Goal: Transaction & Acquisition: Purchase product/service

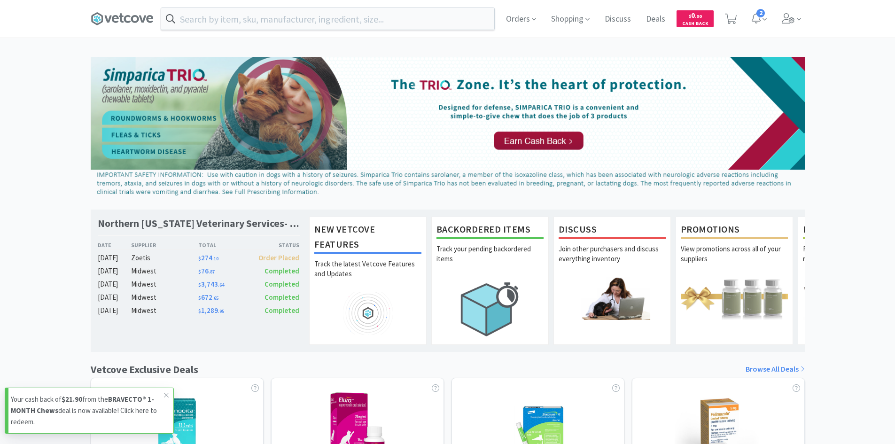
click at [147, 421] on p "Your cash back of $21.90 from the BRAVECTO® 1-MONTH Chews deal is now available…" at bounding box center [87, 411] width 153 height 34
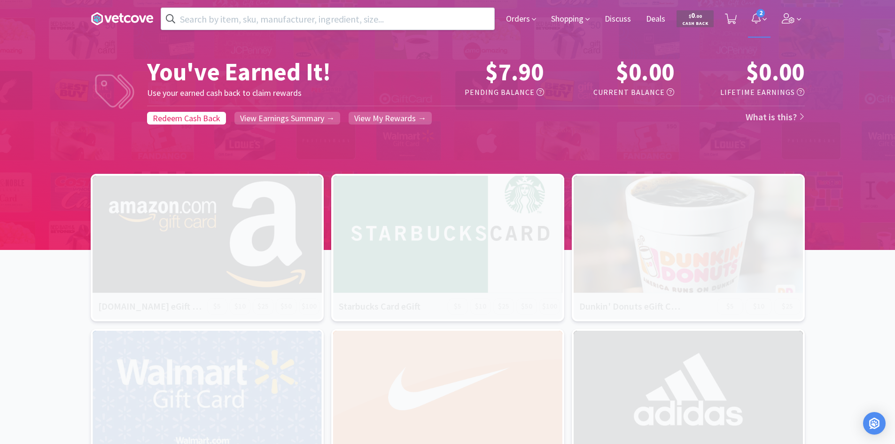
click at [757, 21] on icon at bounding box center [756, 18] width 9 height 10
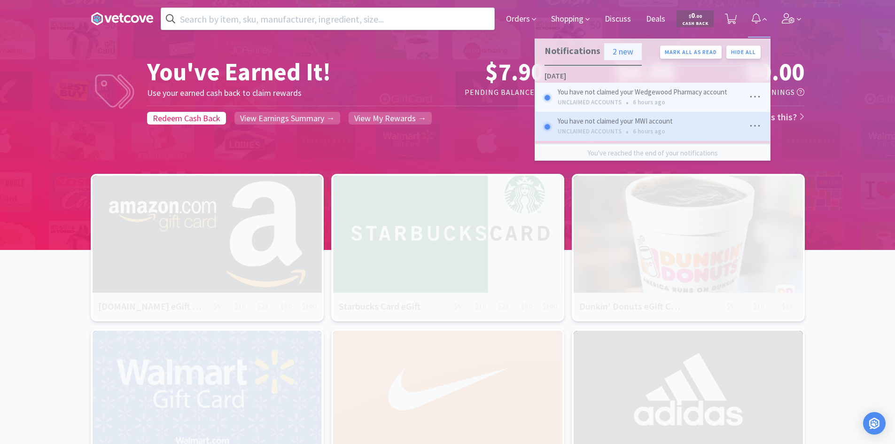
click at [589, 128] on div "UNCLAIMED ACCOUNTS" at bounding box center [590, 131] width 68 height 13
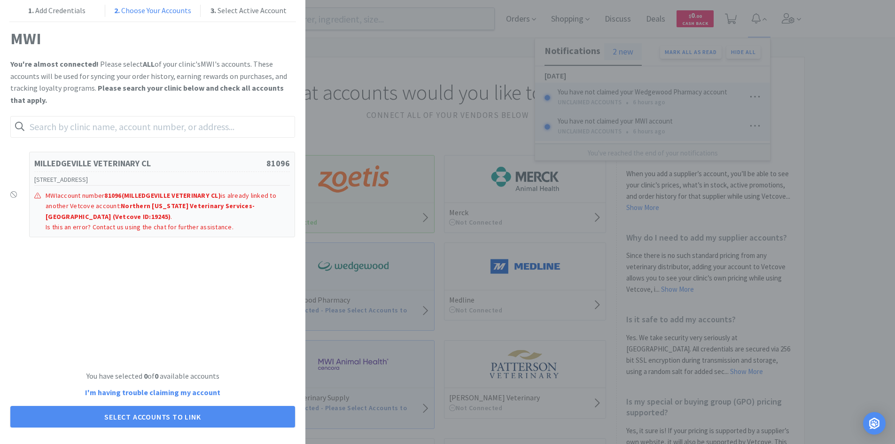
click at [863, 129] on div "1. Add Credentials 2. Choose Your Accounts 3. Select Active Account MWI You're …" at bounding box center [447, 222] width 895 height 444
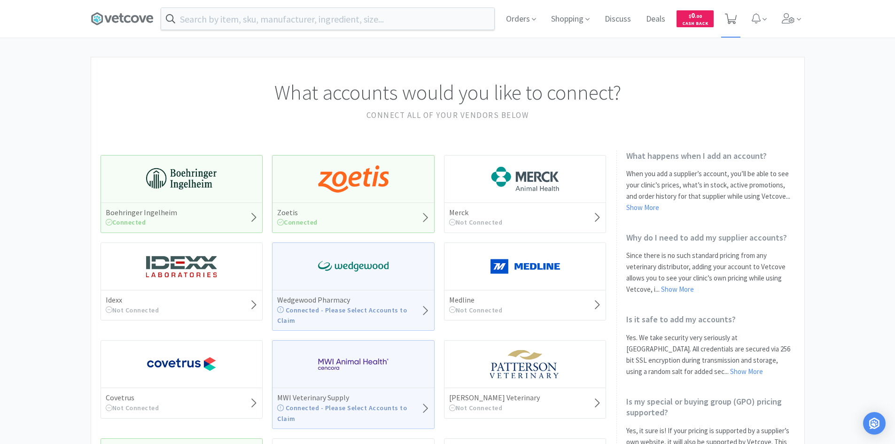
click at [731, 23] on icon at bounding box center [731, 19] width 12 height 10
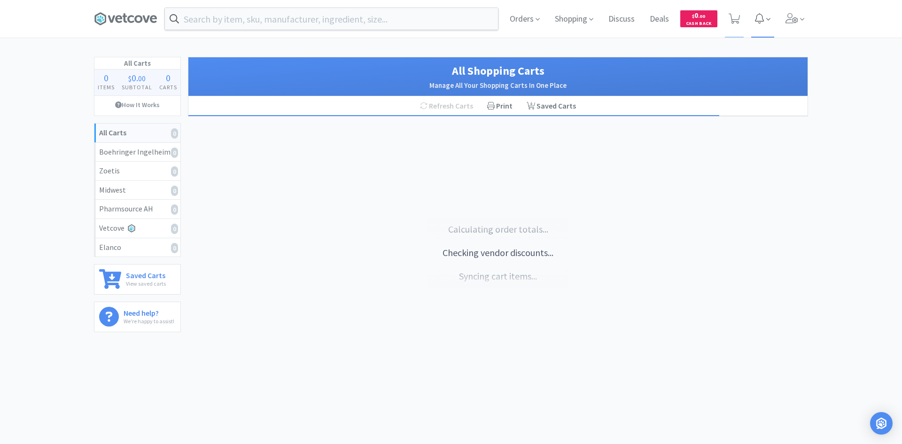
click at [759, 22] on icon at bounding box center [759, 18] width 9 height 10
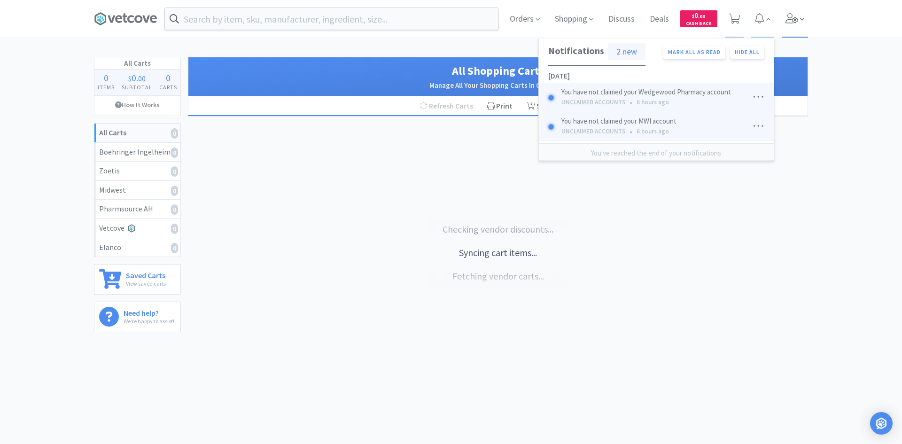
click at [796, 18] on icon at bounding box center [792, 18] width 13 height 10
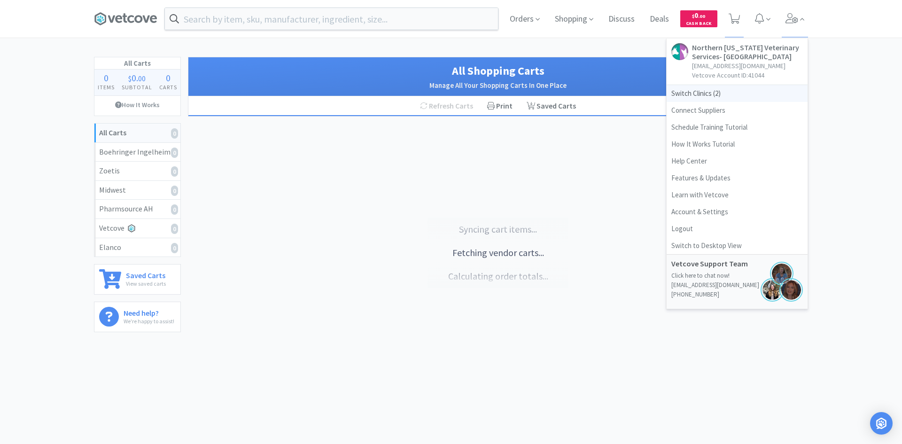
click at [696, 94] on span "Switch Clinics ( 2 )" at bounding box center [737, 93] width 141 height 17
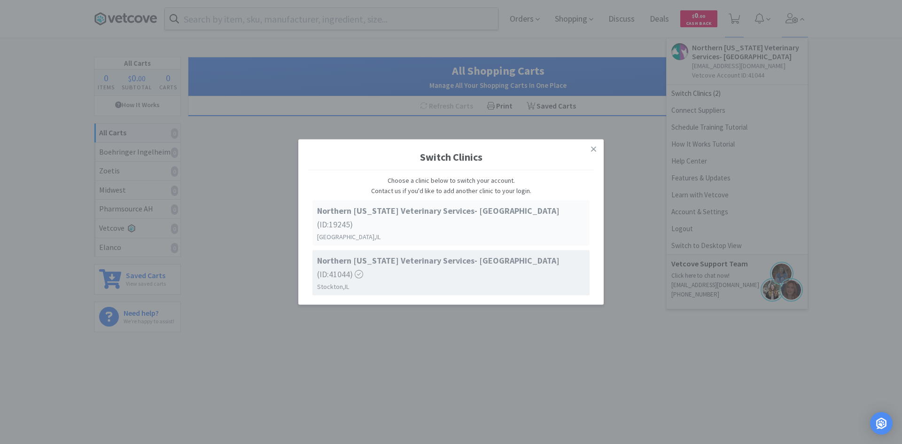
click at [430, 216] on strong "Northern [US_STATE] Veterinary Services- [GEOGRAPHIC_DATA]" at bounding box center [438, 210] width 243 height 11
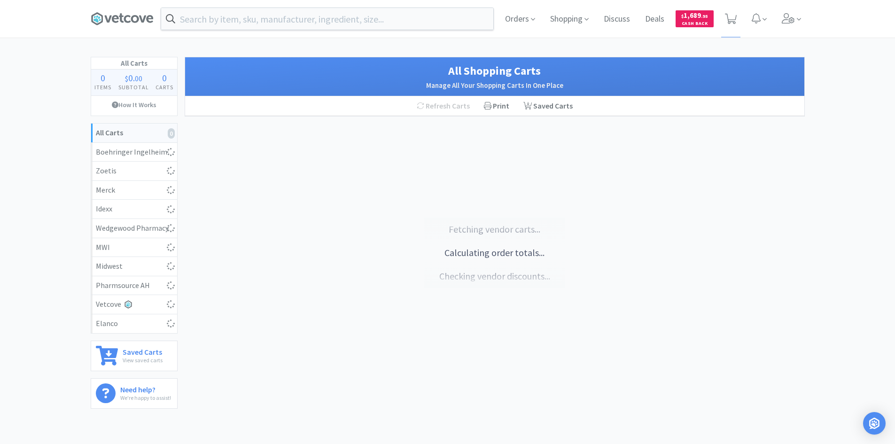
select select "1"
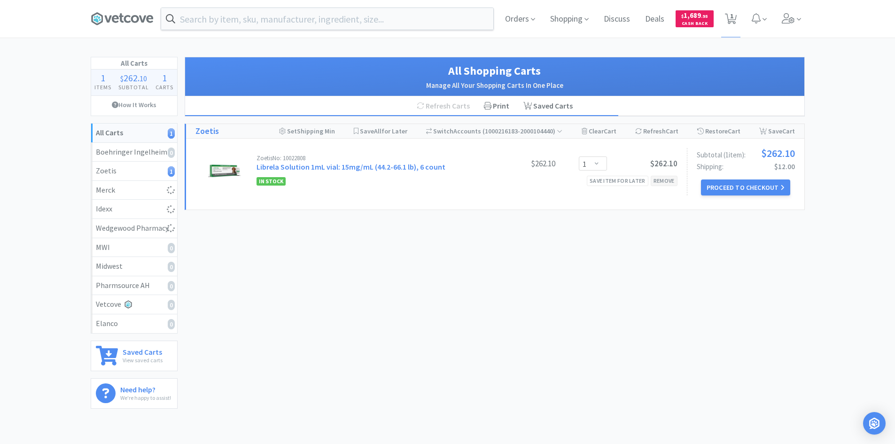
click at [663, 180] on div "Remove" at bounding box center [664, 181] width 27 height 10
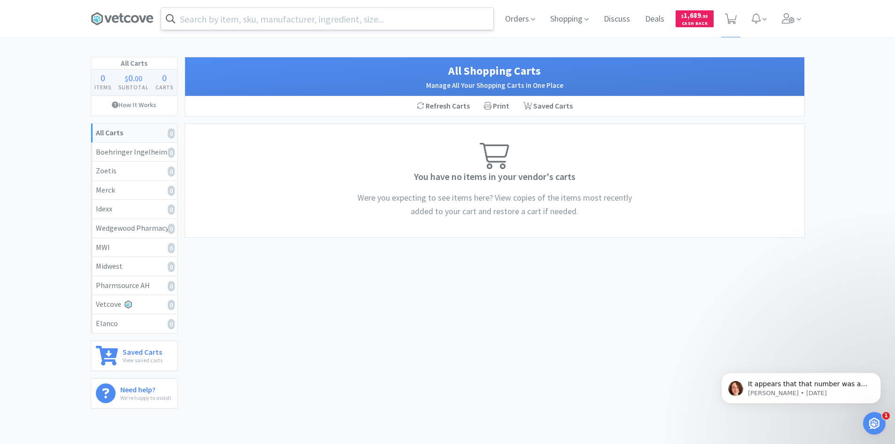
click at [282, 20] on input "text" at bounding box center [327, 19] width 332 height 22
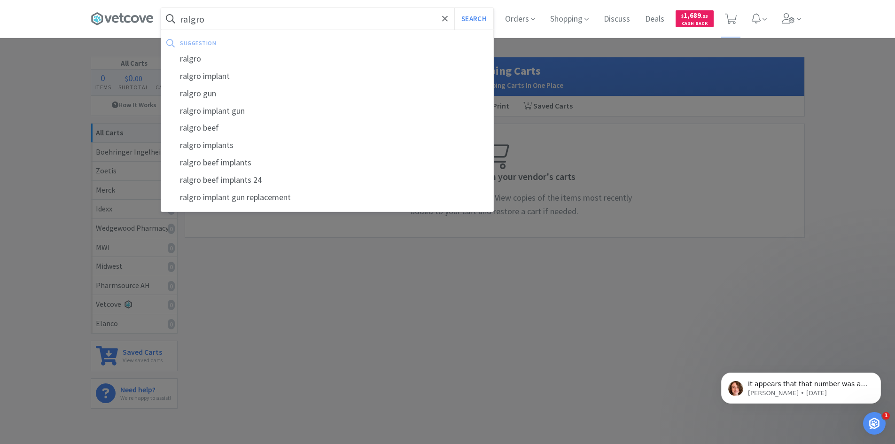
type input "ralgro"
click at [454, 8] on button "Search" at bounding box center [473, 19] width 39 height 22
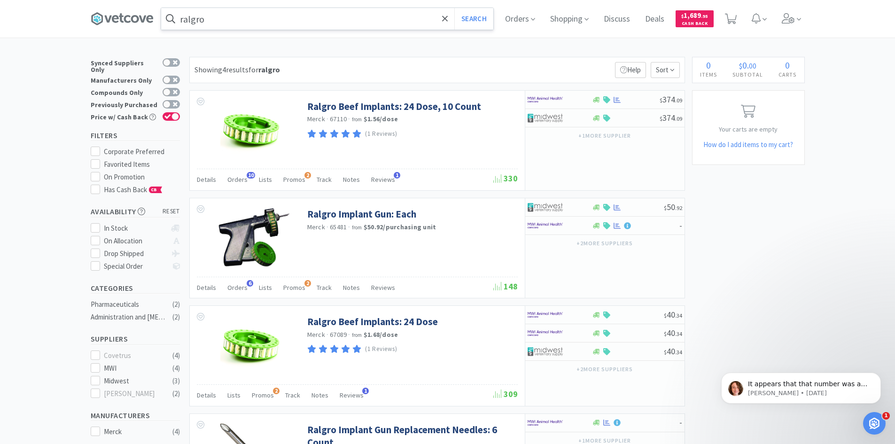
click at [276, 24] on input "ralgro" at bounding box center [327, 19] width 332 height 22
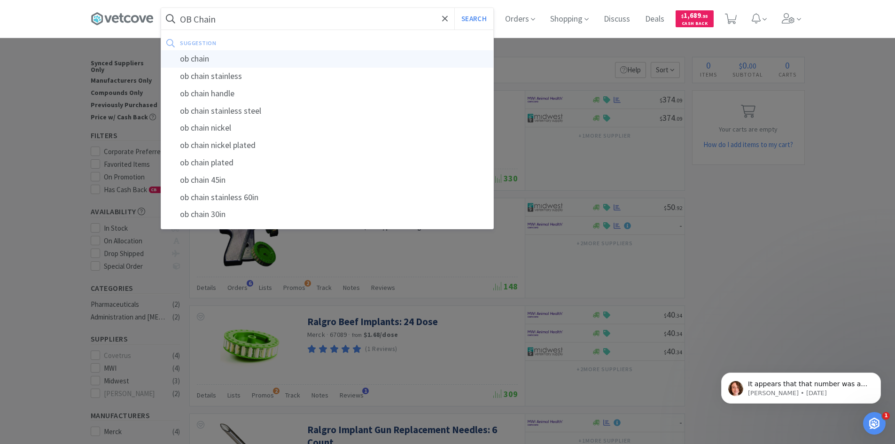
click at [206, 55] on div "ob chain" at bounding box center [327, 58] width 332 height 17
type input "ob chain"
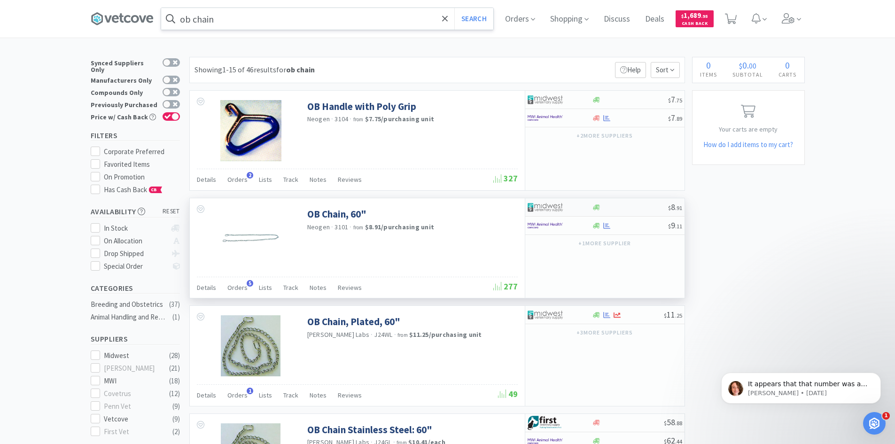
click at [605, 207] on div at bounding box center [630, 207] width 76 height 7
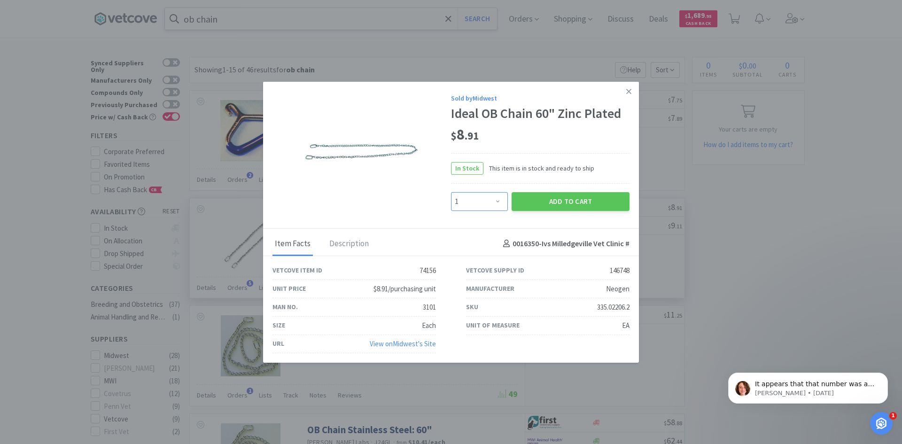
drag, startPoint x: 499, startPoint y: 204, endPoint x: 494, endPoint y: 199, distance: 6.0
click at [499, 204] on select "Enter Quantity 1 2 3 4 5 6 7 8 9 10 11 12 13 14 15 16 17 18 19 20 Enter Quantity" at bounding box center [479, 201] width 57 height 19
select select "2"
click at [451, 192] on select "Enter Quantity 1 2 3 4 5 6 7 8 9 10 11 12 13 14 15 16 17 18 19 20 Enter Quantity" at bounding box center [479, 201] width 57 height 19
click at [560, 203] on button "Add to Cart" at bounding box center [571, 201] width 118 height 19
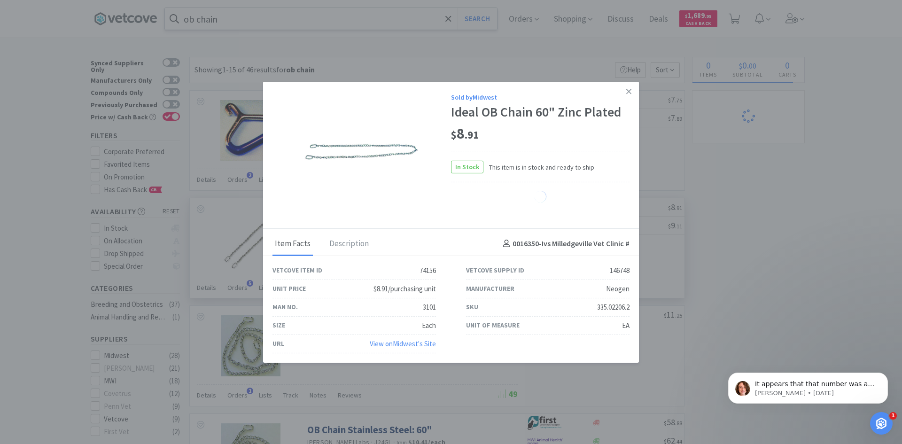
select select "2"
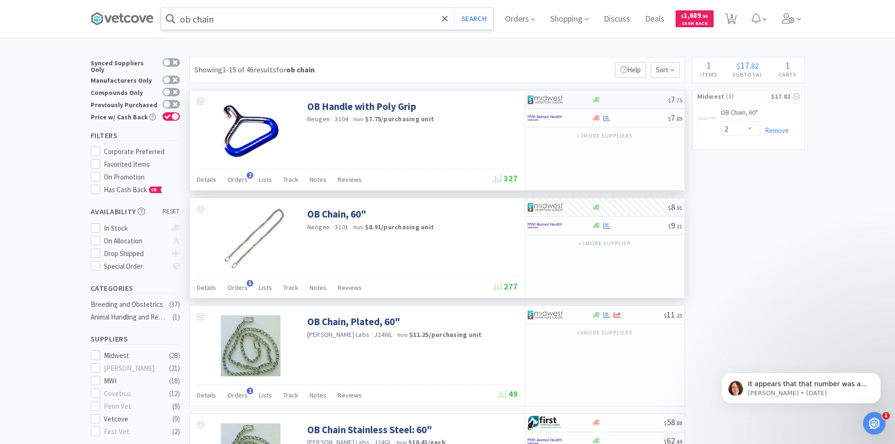
click at [583, 101] on div at bounding box center [560, 100] width 64 height 16
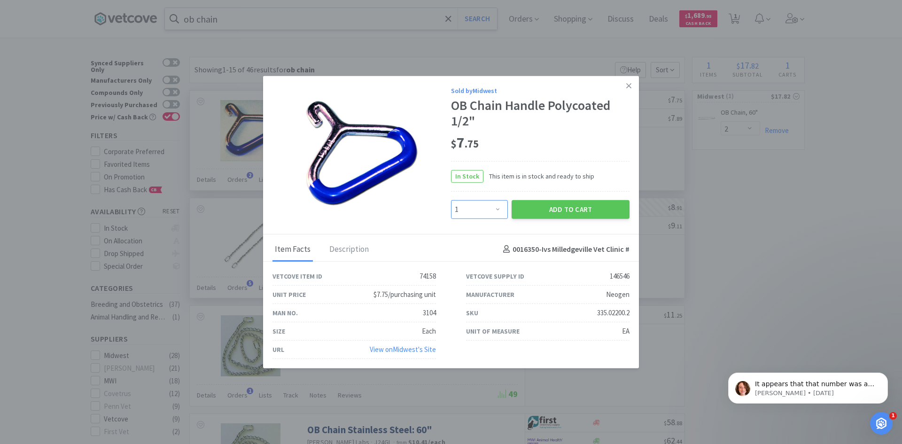
drag, startPoint x: 499, startPoint y: 211, endPoint x: 498, endPoint y: 204, distance: 7.6
click at [499, 211] on select "Enter Quantity 1 2 3 4 5 6 7 8 9 10 11 12 13 14 15 16 17 18 19 20 Enter Quantity" at bounding box center [479, 209] width 57 height 19
select select "2"
click at [451, 200] on select "Enter Quantity 1 2 3 4 5 6 7 8 9 10 11 12 13 14 15 16 17 18 19 20 Enter Quantity" at bounding box center [479, 209] width 57 height 19
click at [573, 209] on button "Add to Cart" at bounding box center [571, 209] width 118 height 19
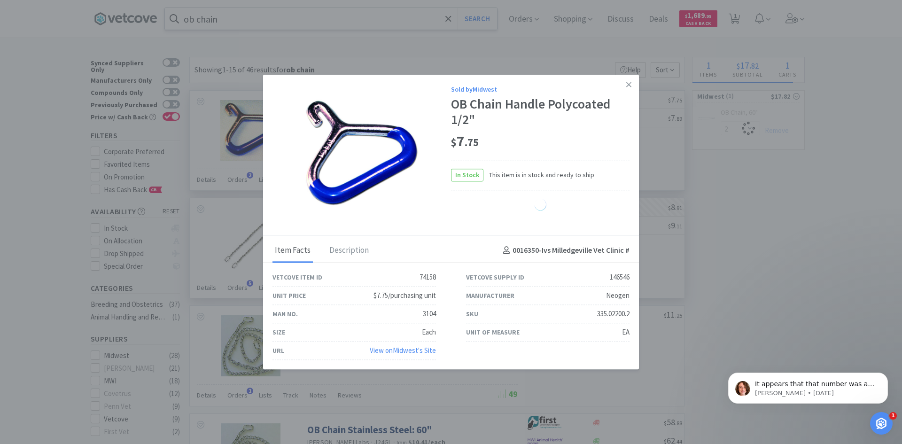
select select "2"
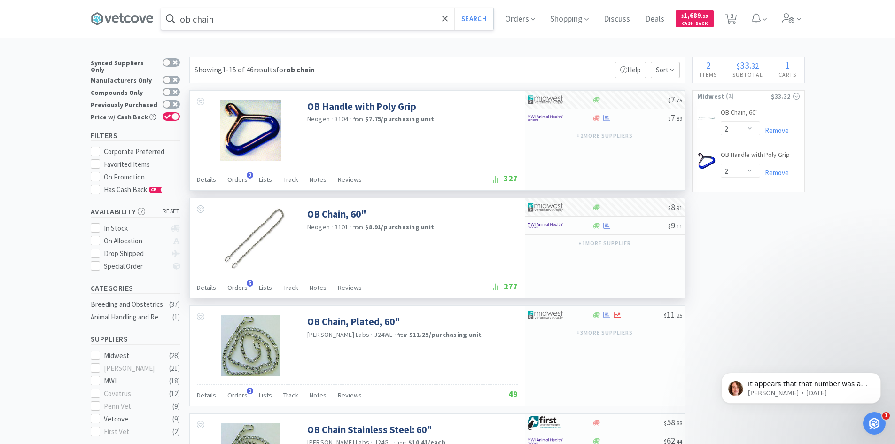
click at [226, 18] on input "ob chain" at bounding box center [327, 19] width 332 height 22
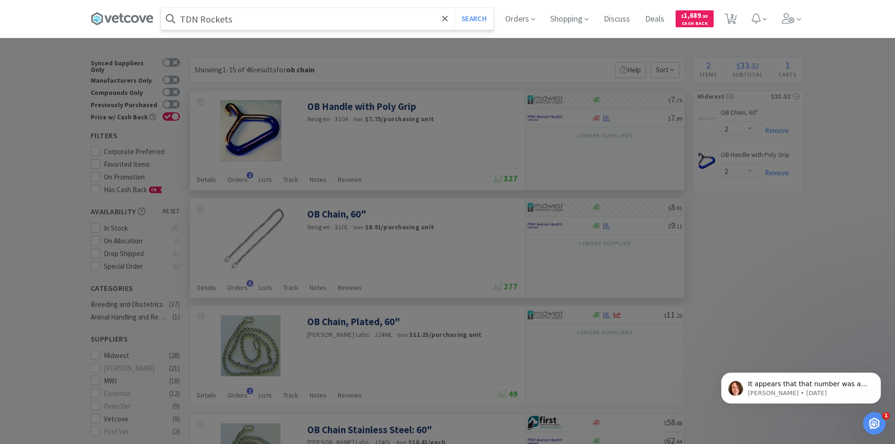
type input "TDN Rockets"
click at [454, 8] on button "Search" at bounding box center [473, 19] width 39 height 22
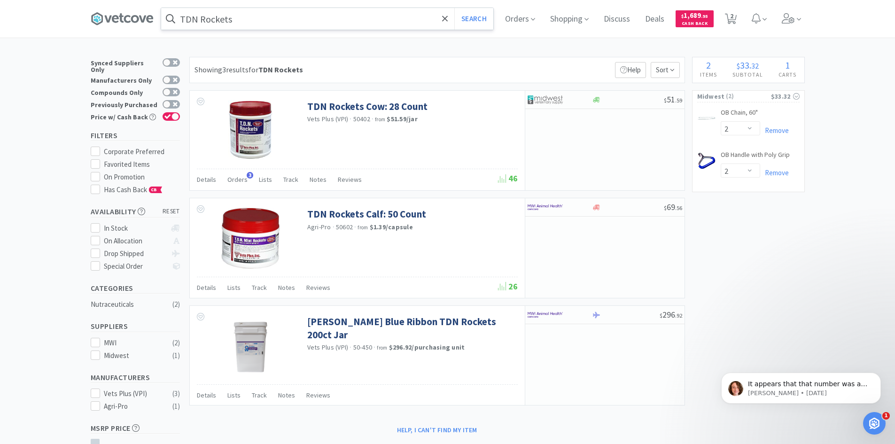
click at [247, 16] on input "TDN Rockets" at bounding box center [327, 19] width 332 height 22
